Goal: Transaction & Acquisition: Book appointment/travel/reservation

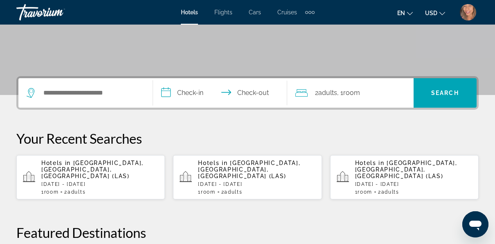
scroll to position [164, 0]
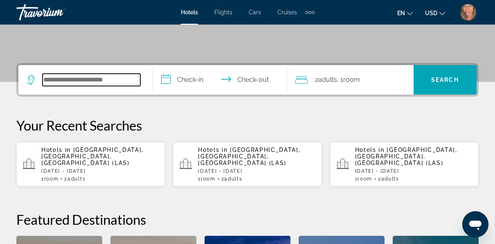
click at [60, 83] on input "Search widget" at bounding box center [92, 80] width 98 height 12
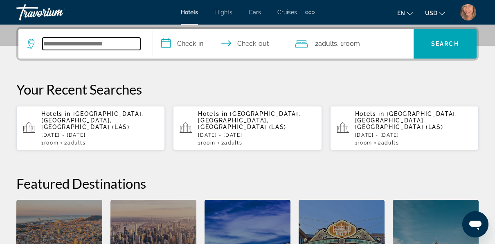
click at [83, 45] on input "Search widget" at bounding box center [92, 44] width 98 height 12
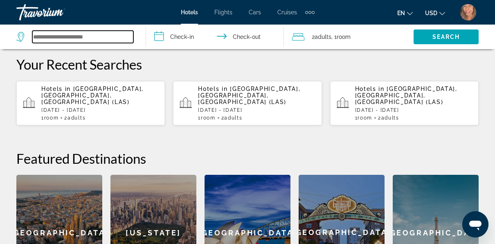
scroll to position [159, 0]
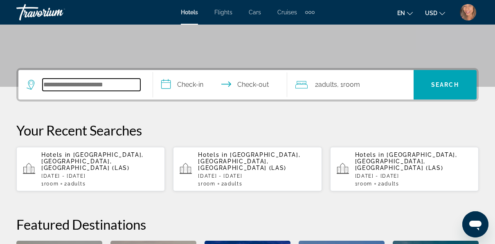
click at [99, 83] on input "Search widget" at bounding box center [92, 85] width 98 height 12
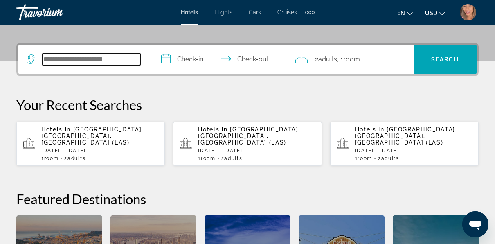
scroll to position [200, 0]
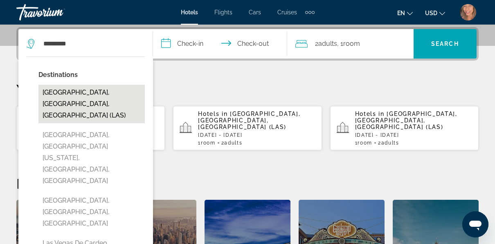
click at [96, 95] on button "[GEOGRAPHIC_DATA], [GEOGRAPHIC_DATA], [GEOGRAPHIC_DATA] (LAS)" at bounding box center [91, 104] width 106 height 38
type input "**********"
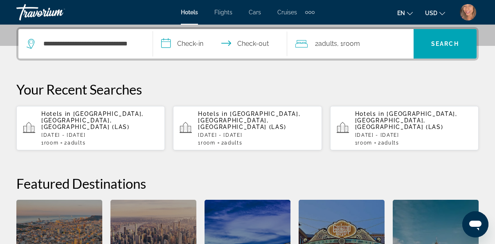
click at [193, 42] on input "**********" at bounding box center [222, 45] width 138 height 32
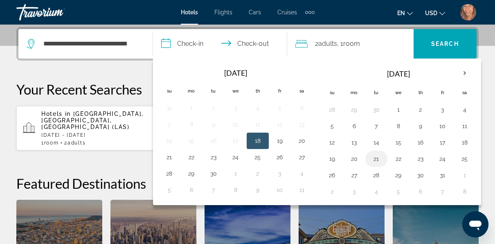
click at [372, 159] on button "21" at bounding box center [376, 158] width 13 height 11
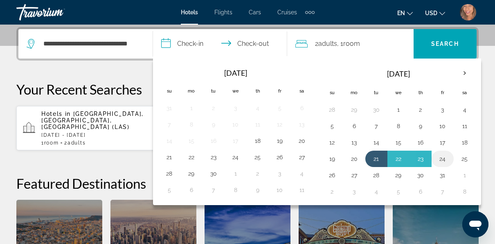
click at [436, 155] on button "24" at bounding box center [442, 158] width 13 height 11
type input "**********"
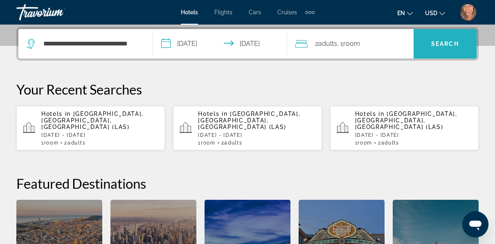
click at [437, 46] on span "Search" at bounding box center [445, 43] width 28 height 7
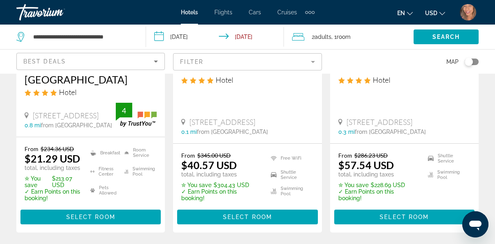
scroll to position [205, 0]
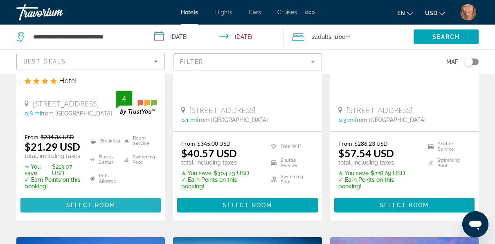
click at [104, 202] on span "Select Room" at bounding box center [90, 205] width 49 height 7
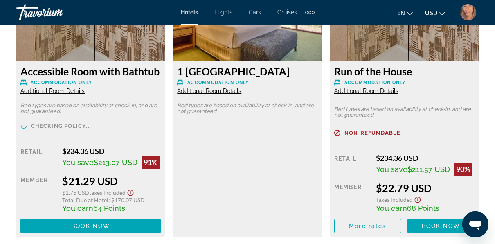
scroll to position [1391, 0]
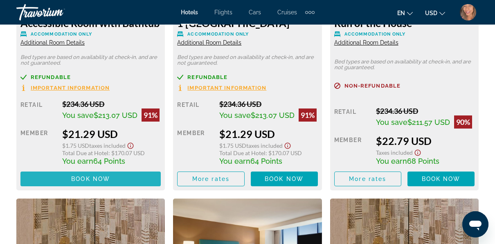
click at [88, 177] on span "Book now" at bounding box center [90, 178] width 39 height 7
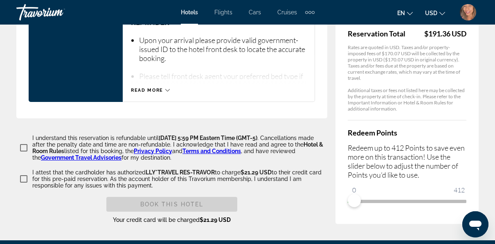
scroll to position [1309, 0]
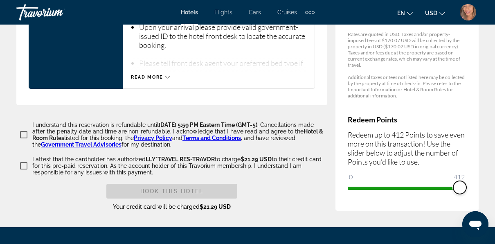
drag, startPoint x: 354, startPoint y: 158, endPoint x: 476, endPoint y: 146, distance: 122.5
click at [476, 146] on div "Price Summary [GEOGRAPHIC_DATA] a Destination by [GEOGRAPHIC_DATA] [DATE] - [DA…" at bounding box center [406, 9] width 143 height 402
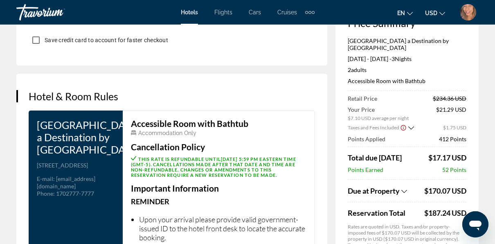
scroll to position [1104, 0]
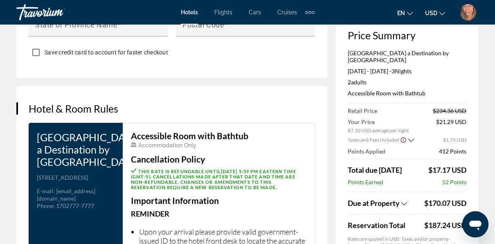
click at [465, 11] on img "User Menu" at bounding box center [468, 12] width 16 height 16
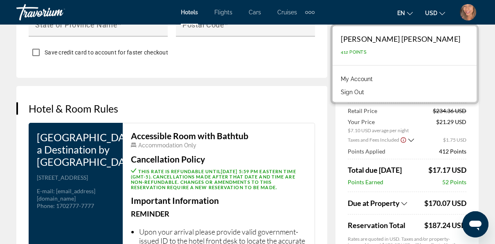
drag, startPoint x: 381, startPoint y: 78, endPoint x: 395, endPoint y: 74, distance: 14.5
click at [377, 78] on link "My Account" at bounding box center [357, 79] width 40 height 11
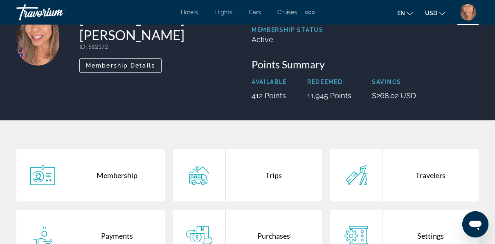
scroll to position [164, 0]
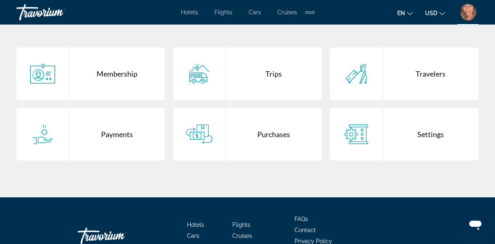
click at [276, 139] on div "Purchases" at bounding box center [274, 134] width 96 height 52
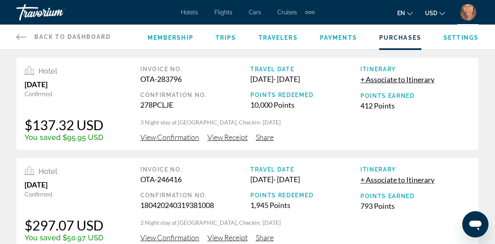
click at [231, 138] on span "View Receipt" at bounding box center [227, 137] width 40 height 9
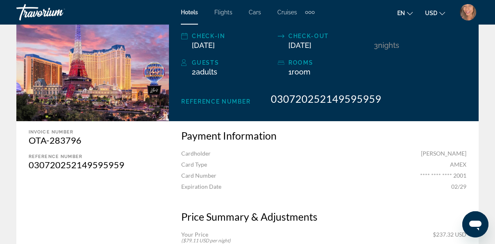
scroll to position [123, 0]
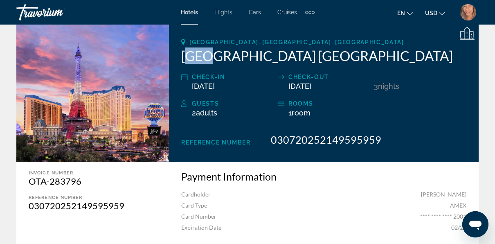
drag, startPoint x: 186, startPoint y: 55, endPoint x: 207, endPoint y: 56, distance: 20.9
click at [207, 56] on h2 "[GEOGRAPHIC_DATA] [GEOGRAPHIC_DATA]" at bounding box center [323, 55] width 285 height 16
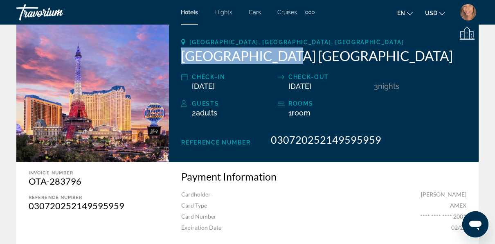
drag, startPoint x: 207, startPoint y: 56, endPoint x: 274, endPoint y: 56, distance: 67.5
click at [274, 56] on div "[GEOGRAPHIC_DATA], [GEOGRAPHIC_DATA], [GEOGRAPHIC_DATA] [GEOGRAPHIC_DATA] [GEOG…" at bounding box center [324, 92] width 310 height 140
copy h2 "[GEOGRAPHIC_DATA] [GEOGRAPHIC_DATA]"
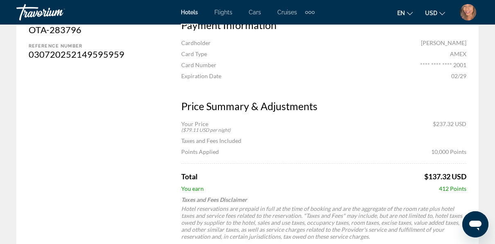
scroll to position [286, 0]
